Goal: Task Accomplishment & Management: Complete application form

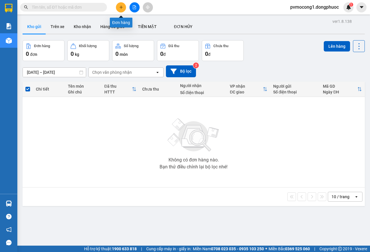
click at [121, 8] on icon "plus" at bounding box center [121, 7] width 4 height 4
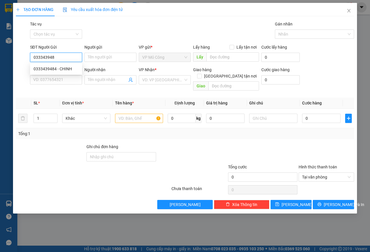
type input "0333439484"
click at [47, 67] on div "0333439484 - CHINH" at bounding box center [56, 69] width 45 height 6
type input "CHINH"
type input "0347466731"
type input "QUANG"
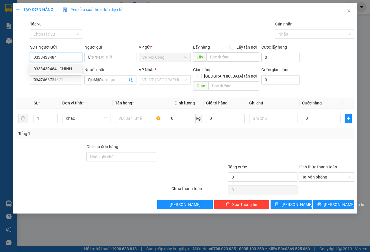
type input "50.000"
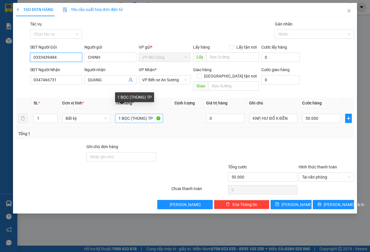
type input "0333439484"
drag, startPoint x: 153, startPoint y: 111, endPoint x: 131, endPoint y: 110, distance: 21.4
click at [131, 114] on input "1 BỌC (THÙNG) TP" at bounding box center [139, 118] width 48 height 9
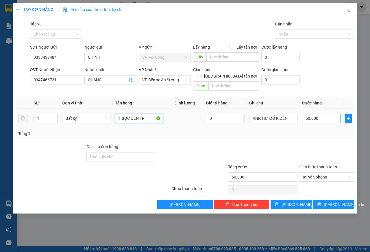
type input "1 BỌC ĐEN TP"
click at [322, 114] on input "50.000" at bounding box center [321, 118] width 38 height 9
type input "4"
type input "45"
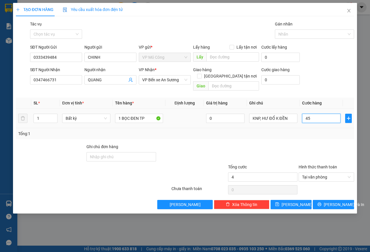
type input "45"
type input "450"
type input "4.500"
type input "45.000"
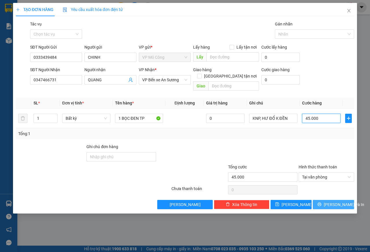
type input "45.000"
click at [338, 201] on span "[PERSON_NAME] và In" at bounding box center [344, 204] width 40 height 6
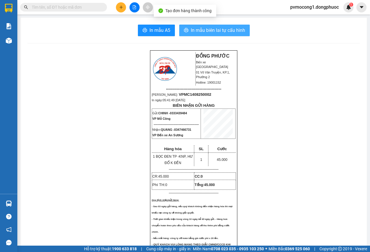
click at [208, 31] on span "In mẫu biên lai tự cấu hình" at bounding box center [218, 30] width 54 height 7
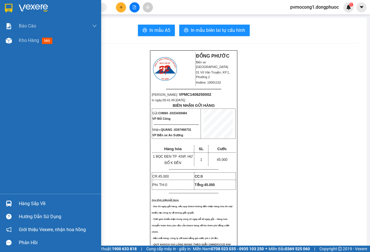
click at [8, 8] on img at bounding box center [9, 8] width 8 height 9
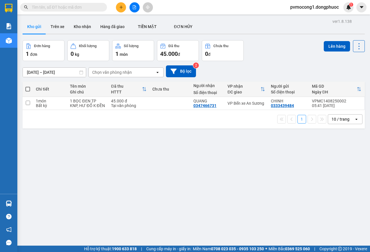
click at [27, 88] on span at bounding box center [27, 89] width 5 height 5
click at [28, 86] on input "checkbox" at bounding box center [28, 86] width 0 height 0
checkbox input "true"
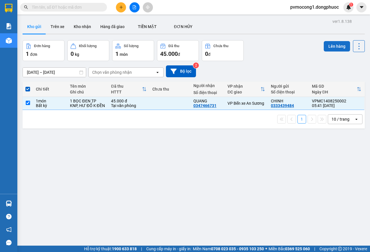
click at [336, 49] on button "Lên hàng" at bounding box center [337, 46] width 26 height 10
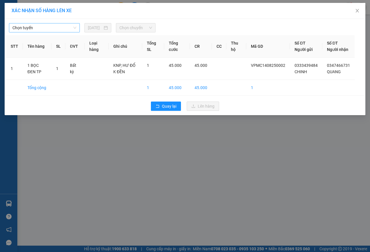
click at [41, 28] on span "Chọn tuyến" at bounding box center [44, 27] width 64 height 9
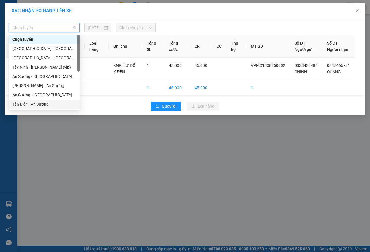
click at [19, 104] on div "Tân Biên - An Sương" at bounding box center [44, 104] width 64 height 6
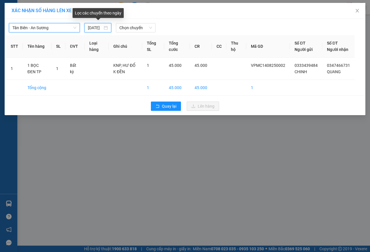
click at [95, 27] on input "[DATE]" at bounding box center [95, 28] width 15 height 6
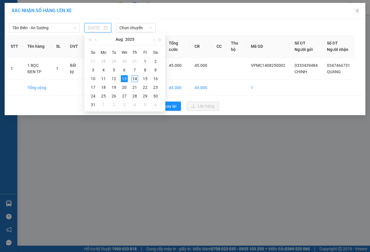
click at [135, 79] on div "14" at bounding box center [134, 78] width 7 height 7
type input "[DATE]"
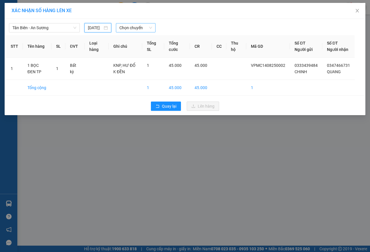
click at [132, 29] on span "Chọn chuyến" at bounding box center [135, 27] width 32 height 9
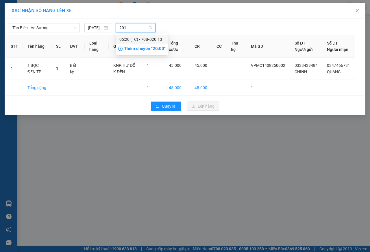
type input "2013"
click at [148, 40] on div "05:20 (TC) - 70B-020.13" at bounding box center [141, 39] width 45 height 6
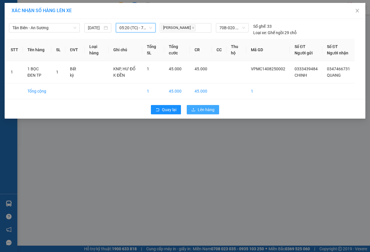
click at [202, 113] on span "Lên hàng" at bounding box center [206, 109] width 17 height 6
